Goal: Browse casually: Explore the website without a specific task or goal

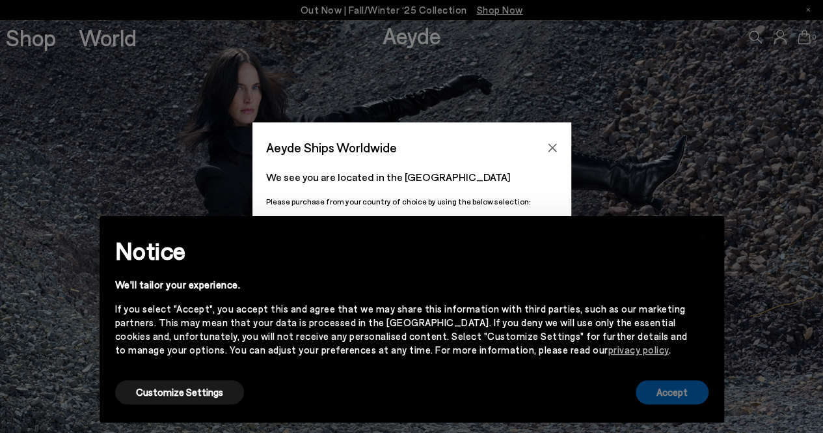
click at [659, 394] on button "Accept" at bounding box center [672, 392] width 73 height 24
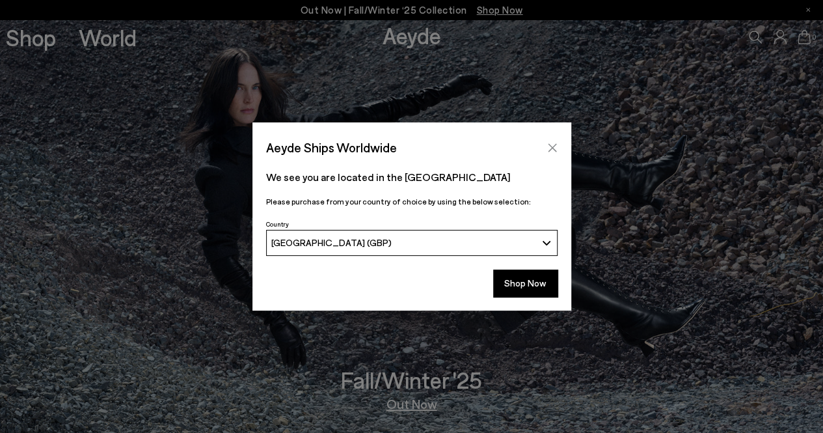
click at [547, 149] on icon "Close" at bounding box center [552, 147] width 10 height 10
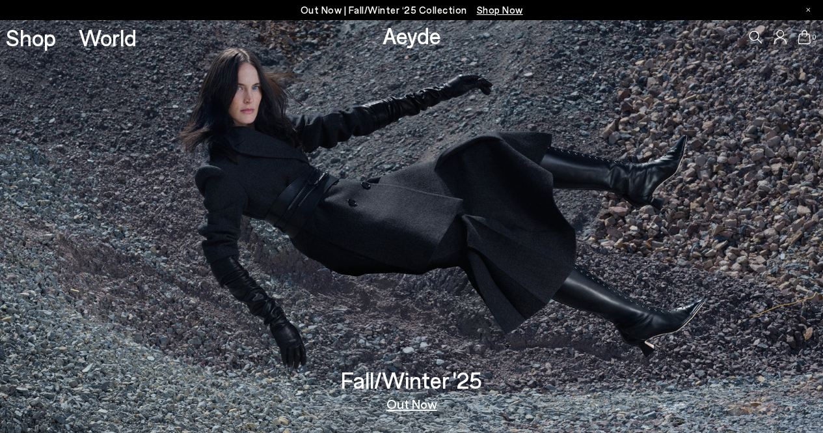
click at [495, 12] on span "Shop Now" at bounding box center [500, 10] width 46 height 12
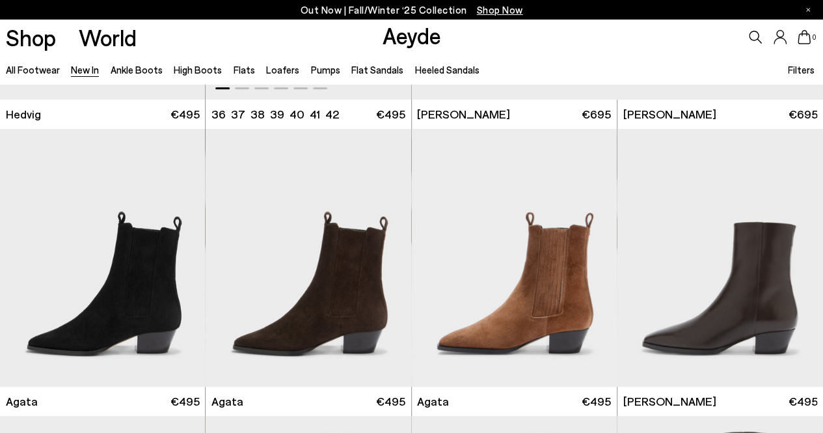
scroll to position [260, 0]
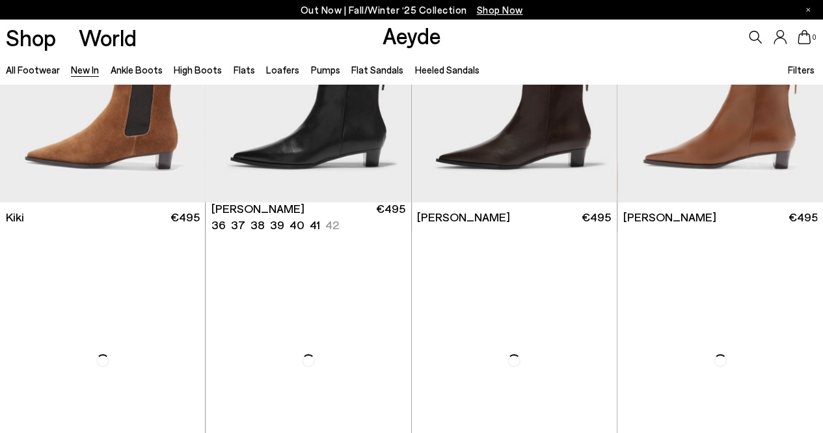
scroll to position [4532, 0]
